Goal: Information Seeking & Learning: Find specific fact

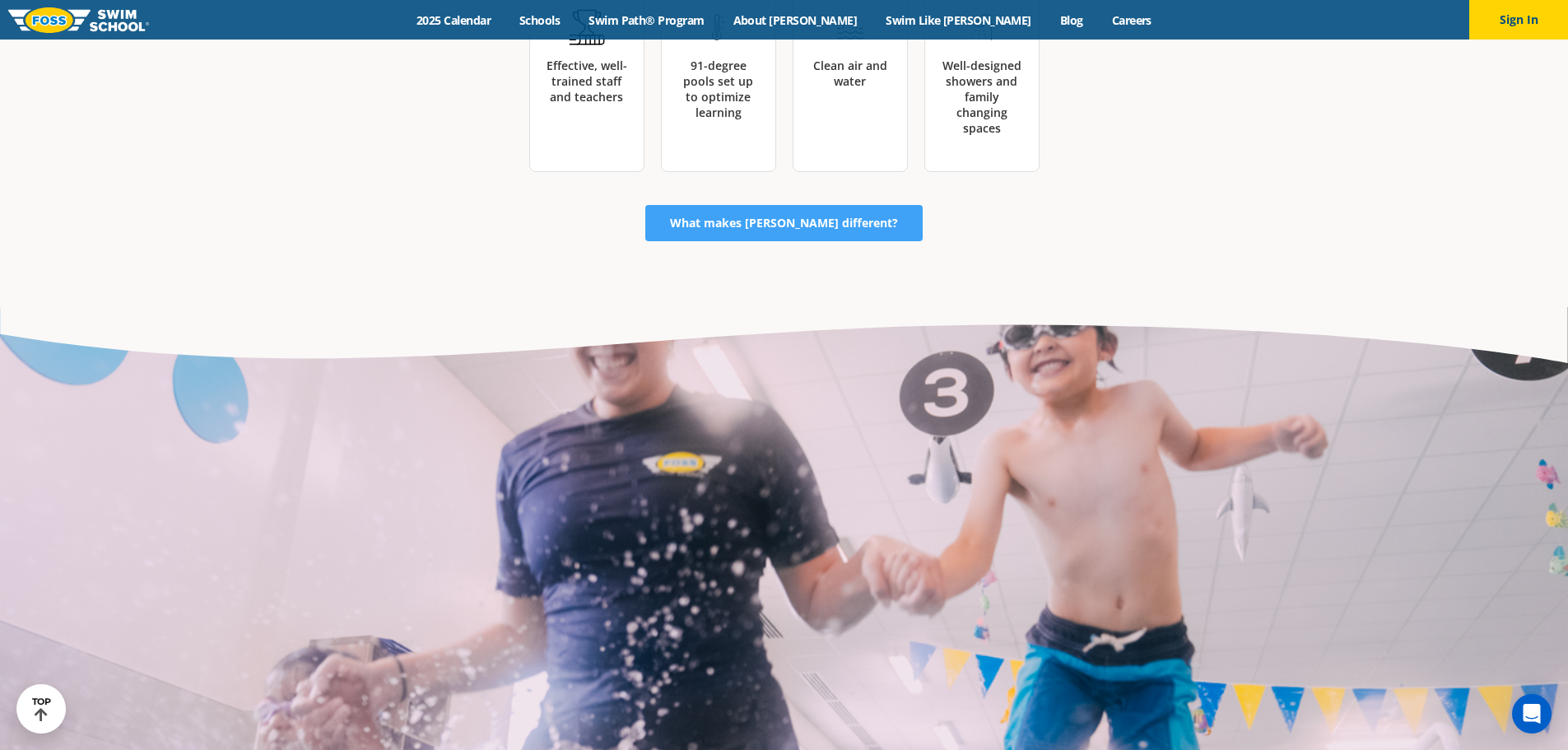
scroll to position [4243, 0]
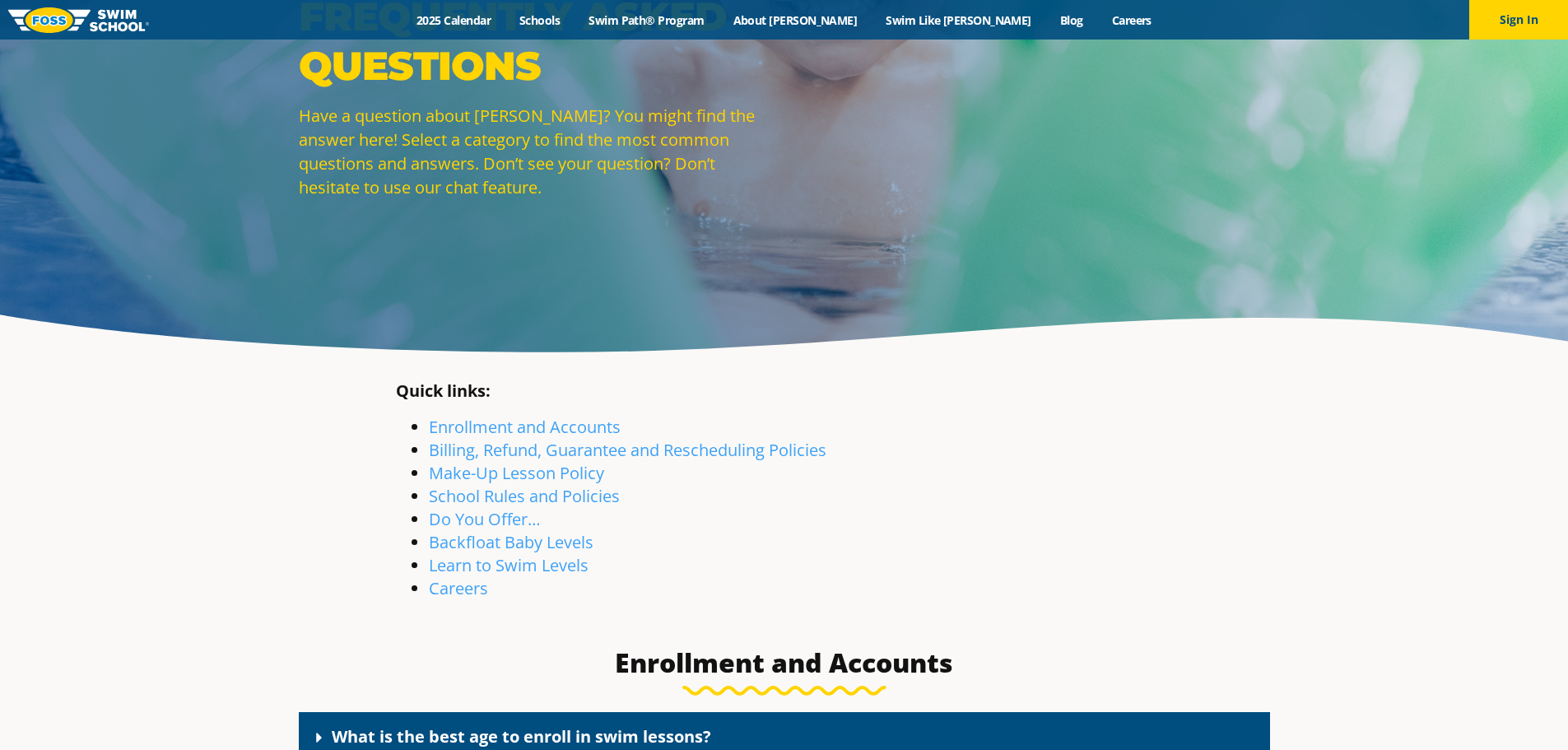
scroll to position [164, 0]
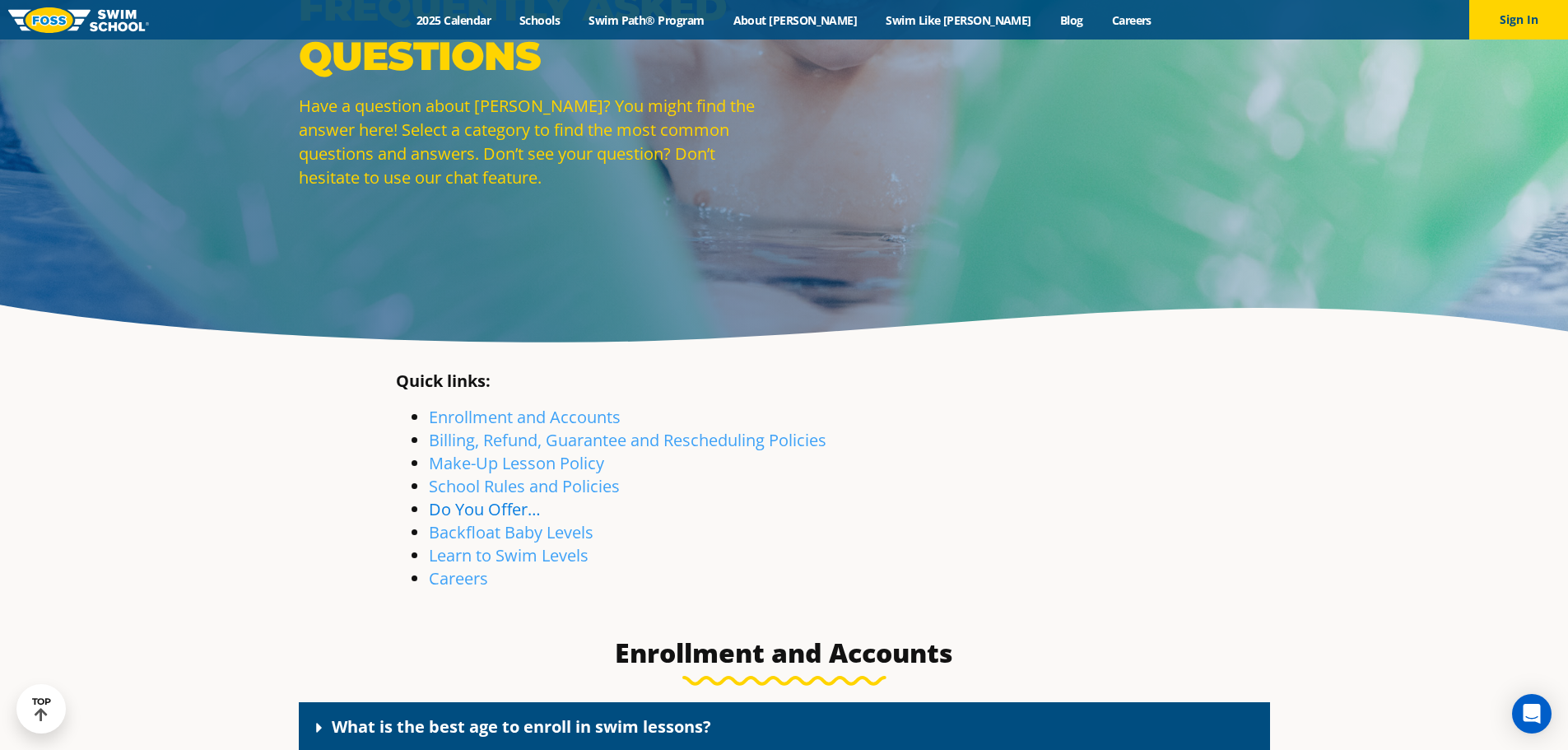
click at [501, 511] on link "Do You Offer…" at bounding box center [485, 510] width 112 height 22
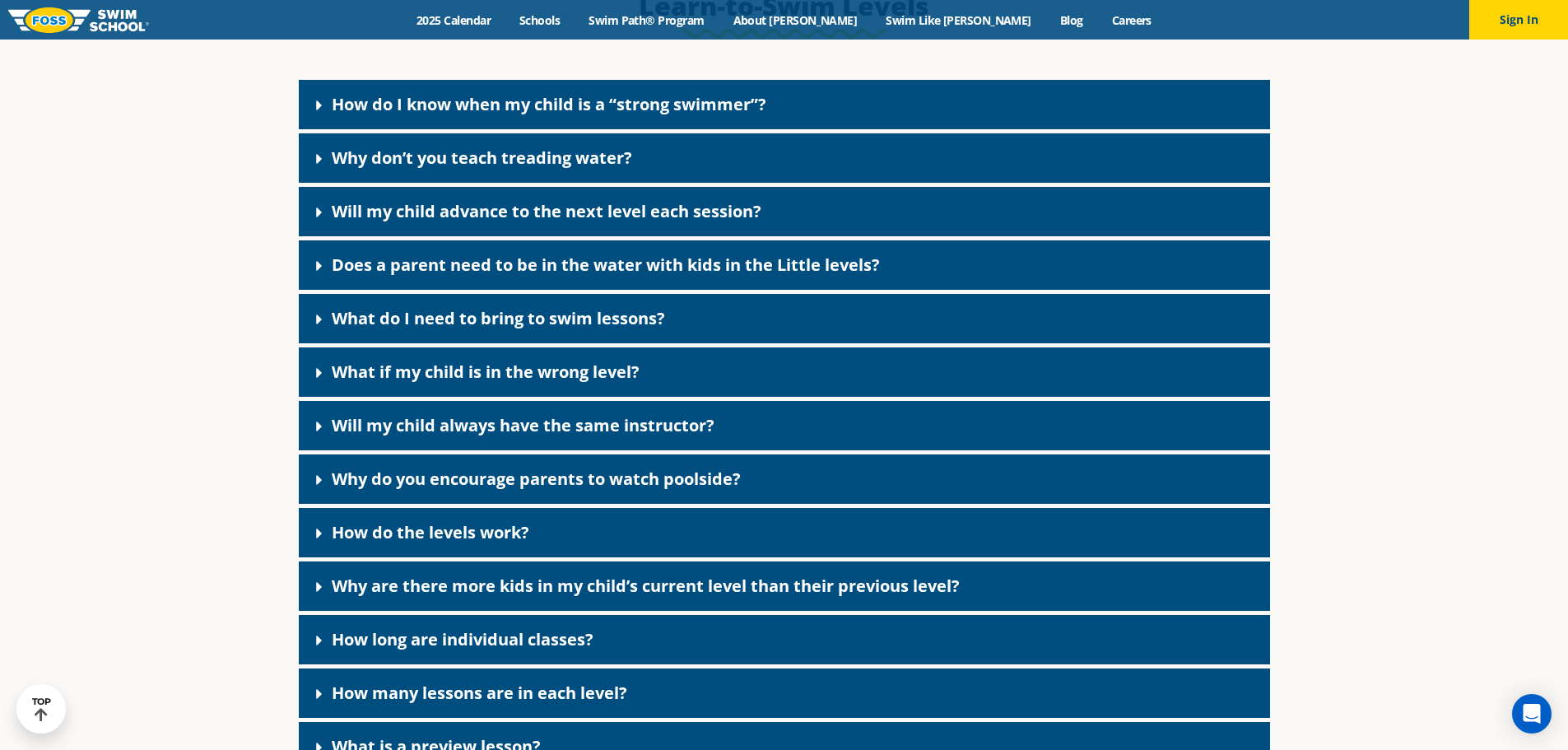
scroll to position [4378, 0]
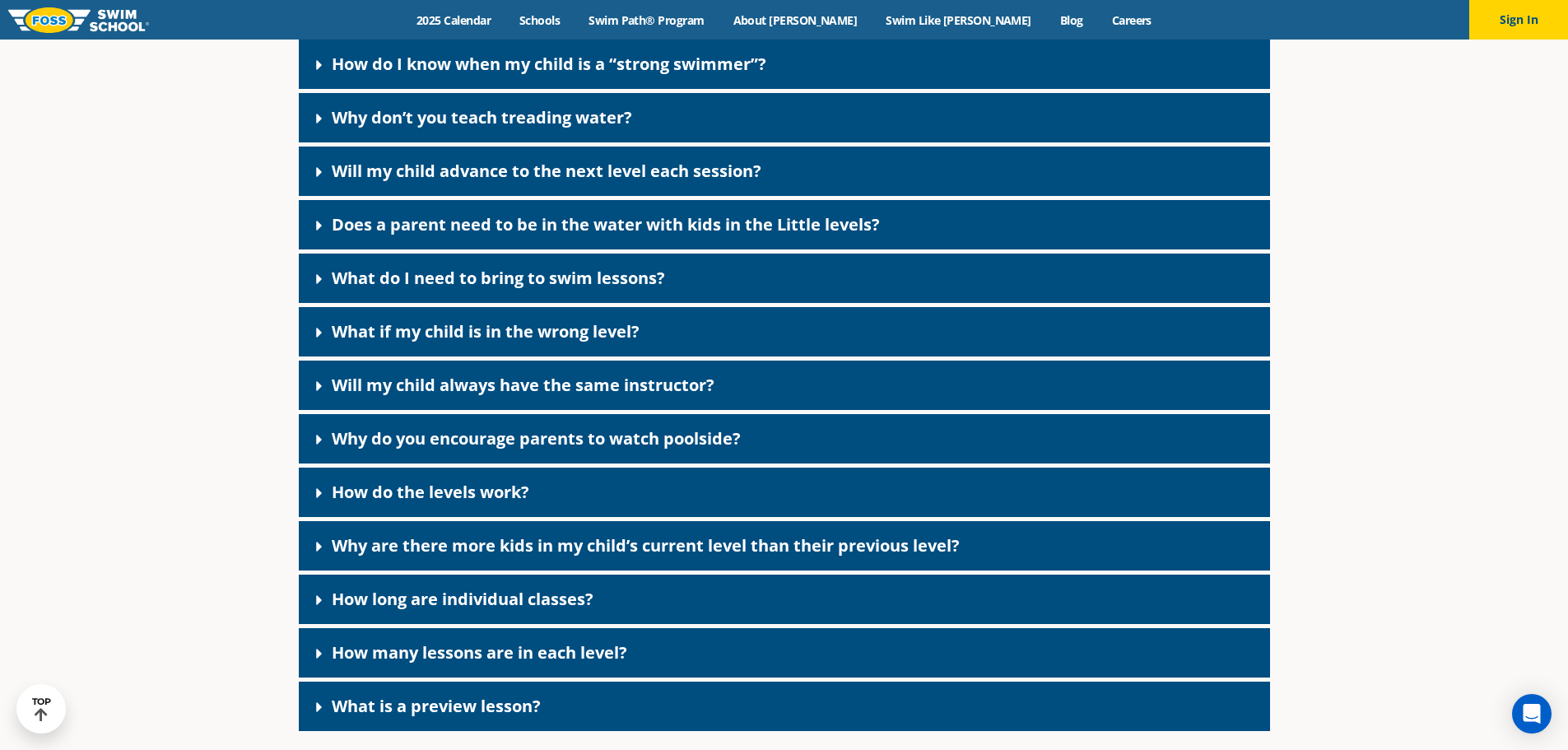
click at [358, 128] on link "Why don’t you teach treading water?" at bounding box center [481, 117] width 300 height 22
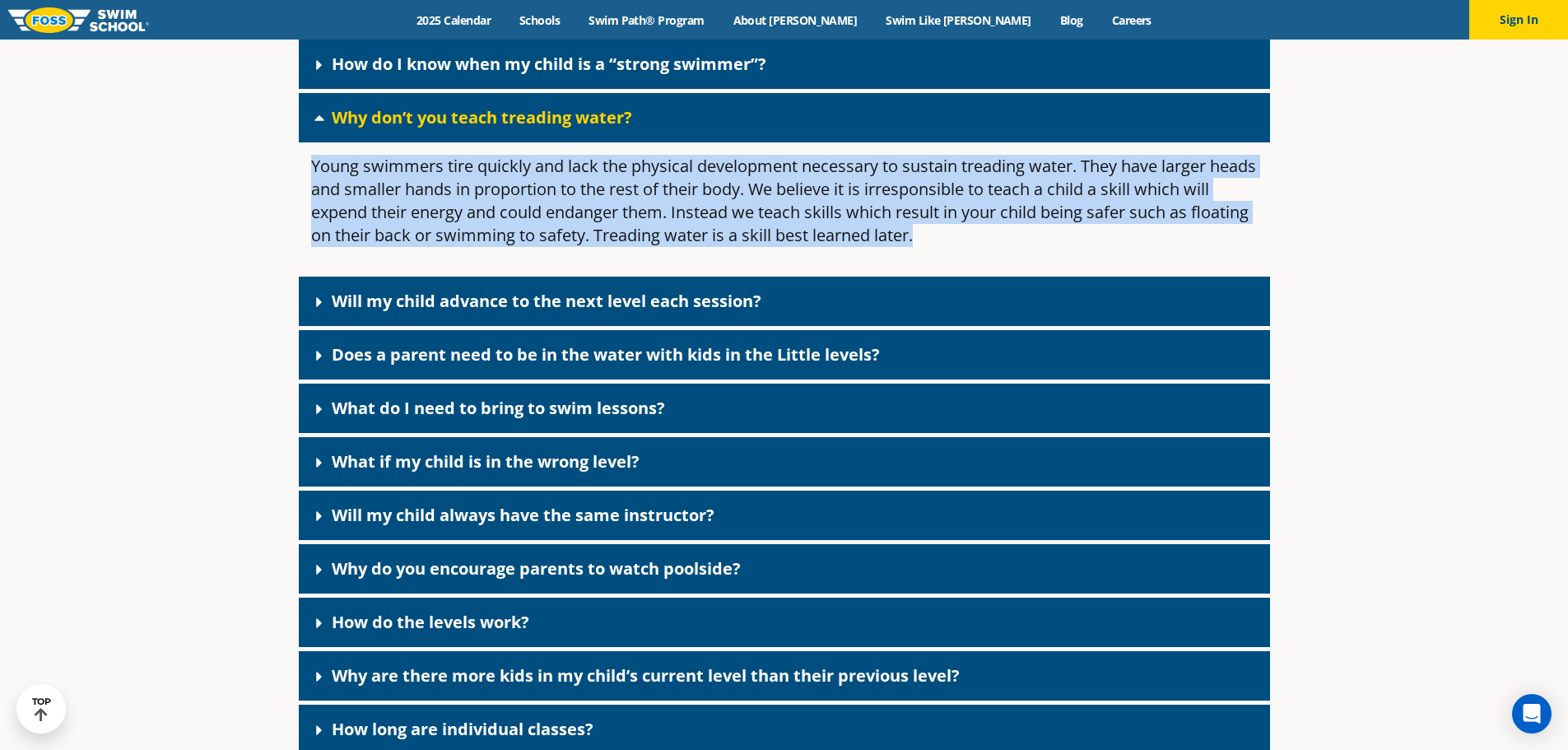
drag, startPoint x: 309, startPoint y: 190, endPoint x: 1015, endPoint y: 283, distance: 712.1
click at [1015, 273] on div "Young swimmers tire quickly and lack the physical development necessary to sust…" at bounding box center [784, 207] width 972 height 130
copy p "Young swimmers tire quickly and lack the physical development necessary to sust…"
